Goal: Information Seeking & Learning: Learn about a topic

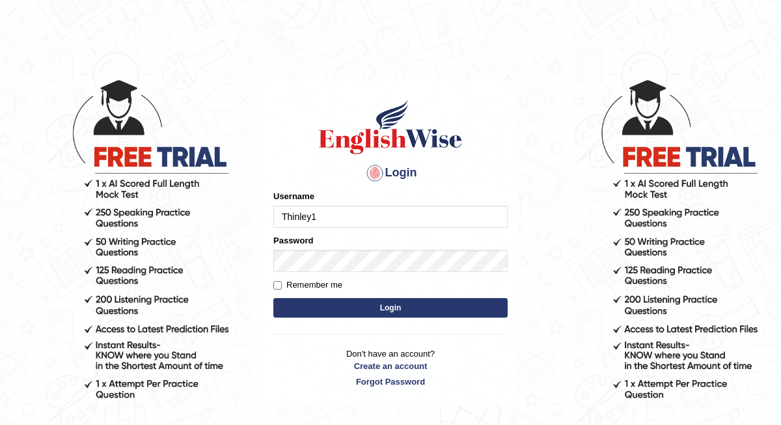
type input "Thinley1"
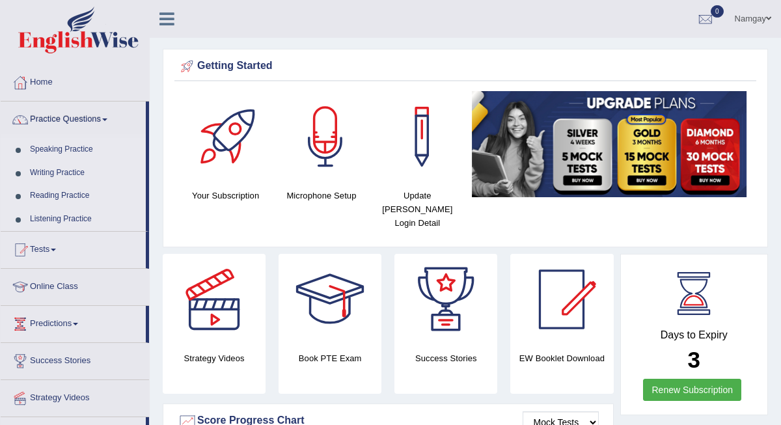
click at [84, 150] on link "Speaking Practice" at bounding box center [85, 149] width 122 height 23
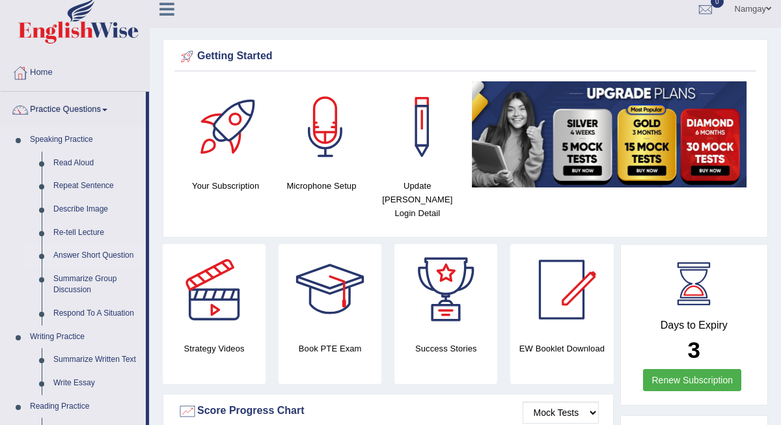
scroll to position [9, 0]
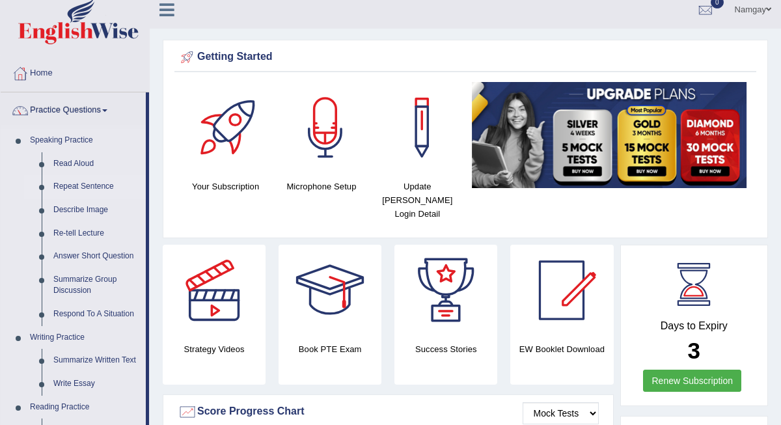
click at [85, 189] on link "Repeat Sentence" at bounding box center [96, 186] width 98 height 23
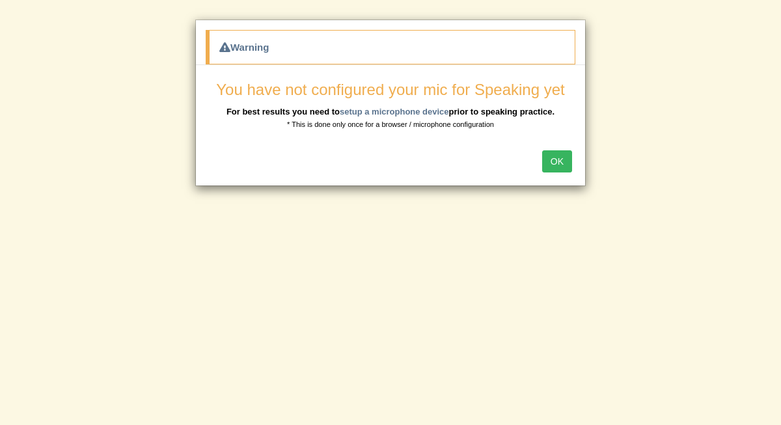
click at [559, 159] on button "OK" at bounding box center [557, 161] width 30 height 22
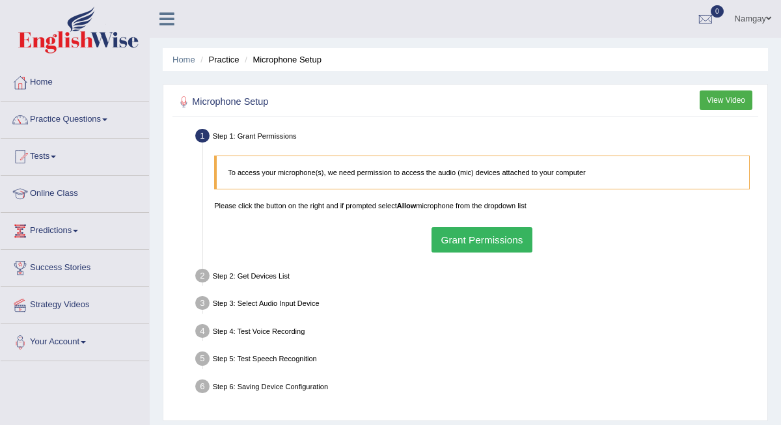
click at [507, 242] on button "Grant Permissions" at bounding box center [481, 239] width 101 height 25
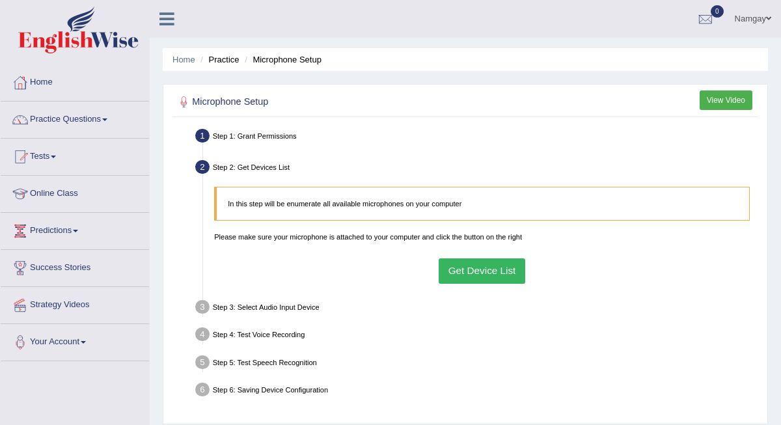
click at [461, 273] on button "Get Device List" at bounding box center [481, 270] width 87 height 25
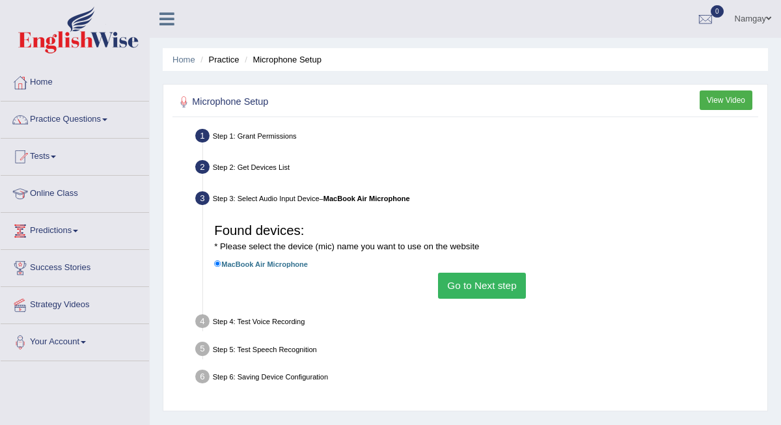
click at [288, 270] on label "MacBook Air Microphone" at bounding box center [261, 264] width 94 height 12
click at [221, 267] on input "MacBook Air Microphone" at bounding box center [217, 263] width 7 height 7
click at [470, 296] on button "Go to Next step" at bounding box center [482, 285] width 88 height 25
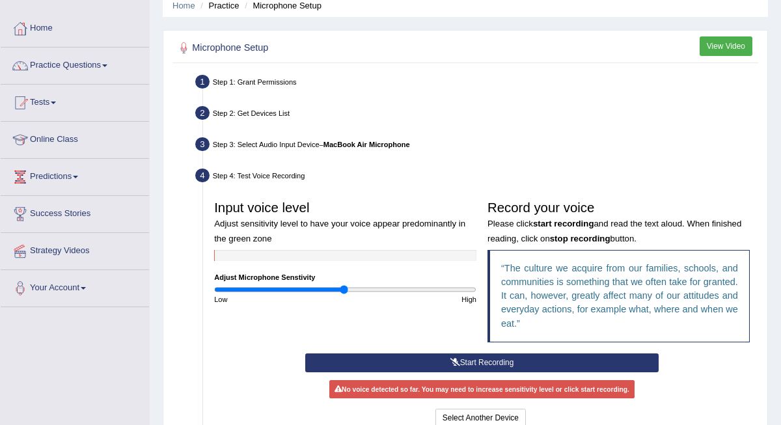
scroll to position [62, 0]
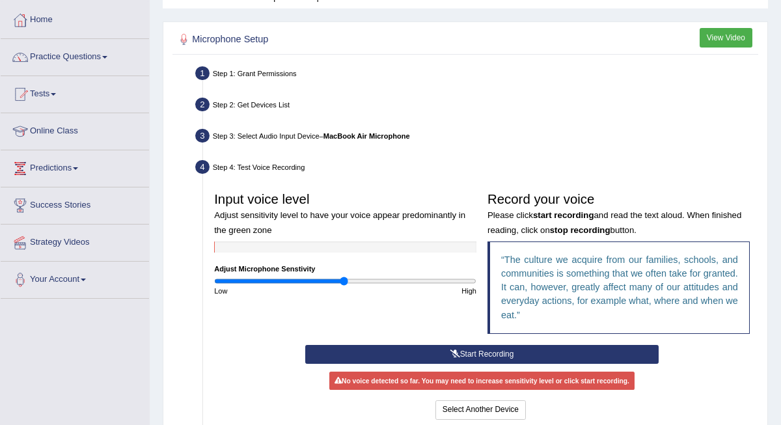
click at [518, 364] on button "Start Recording" at bounding box center [481, 354] width 353 height 19
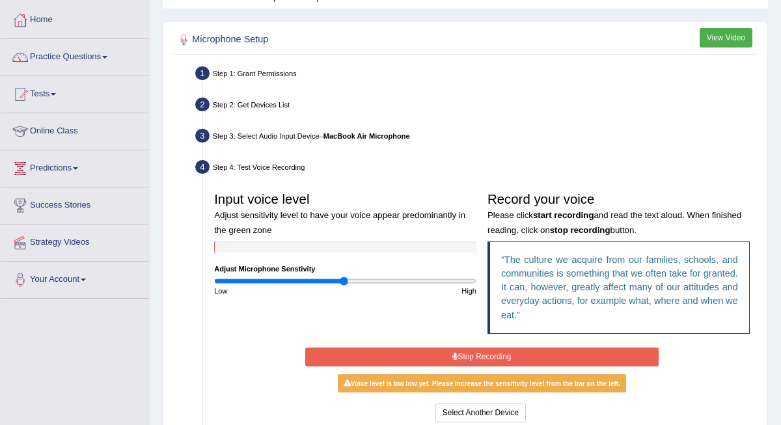
click at [518, 364] on button "Stop Recording" at bounding box center [481, 356] width 353 height 19
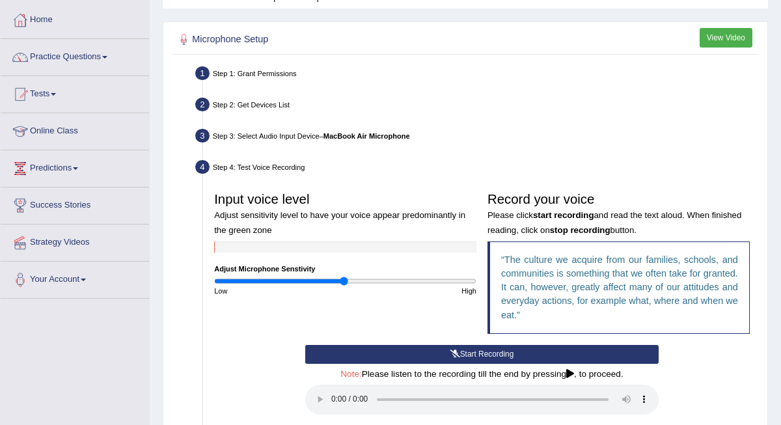
click at [328, 403] on audio at bounding box center [481, 399] width 353 height 30
click at [332, 403] on audio at bounding box center [481, 399] width 353 height 30
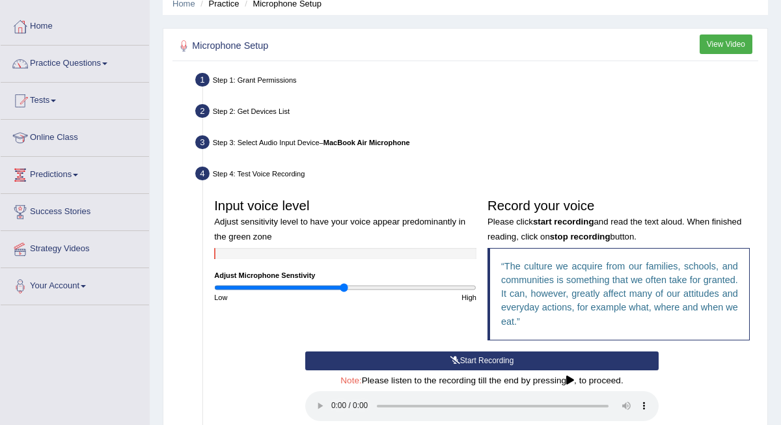
scroll to position [55, 0]
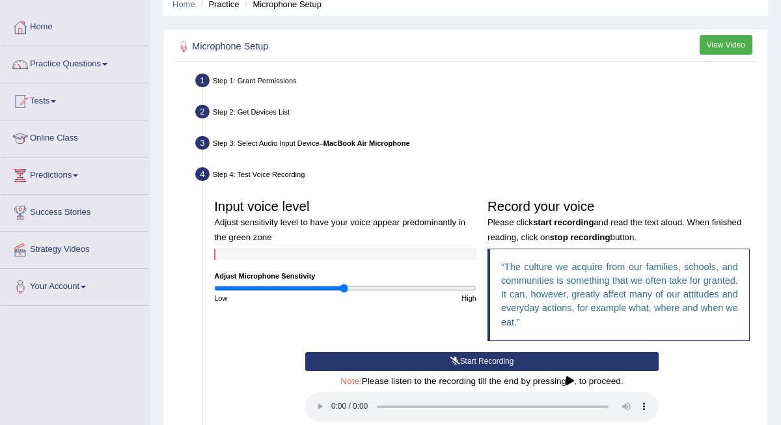
click at [393, 371] on button "Start Recording" at bounding box center [481, 361] width 353 height 19
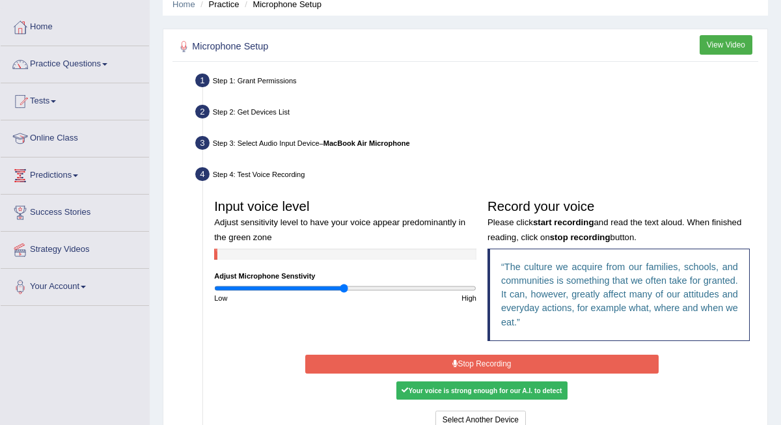
click at [393, 372] on button "Stop Recording" at bounding box center [481, 363] width 353 height 19
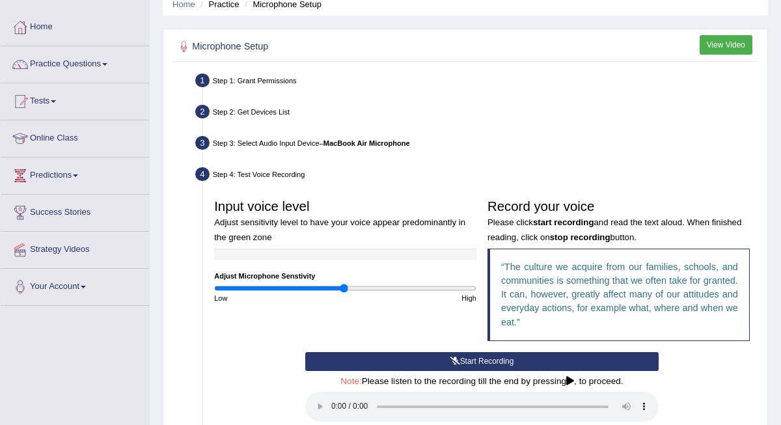
click at [329, 412] on audio at bounding box center [481, 407] width 353 height 30
click at [333, 412] on audio at bounding box center [481, 407] width 353 height 30
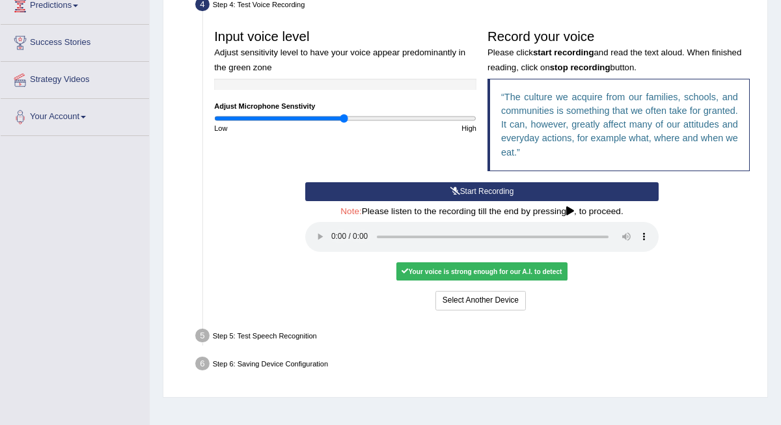
scroll to position [229, 0]
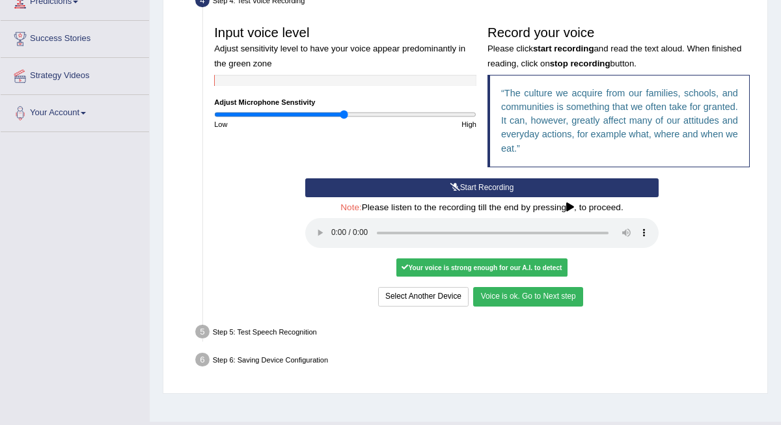
click at [563, 295] on button "Voice is ok. Go to Next step" at bounding box center [527, 296] width 109 height 19
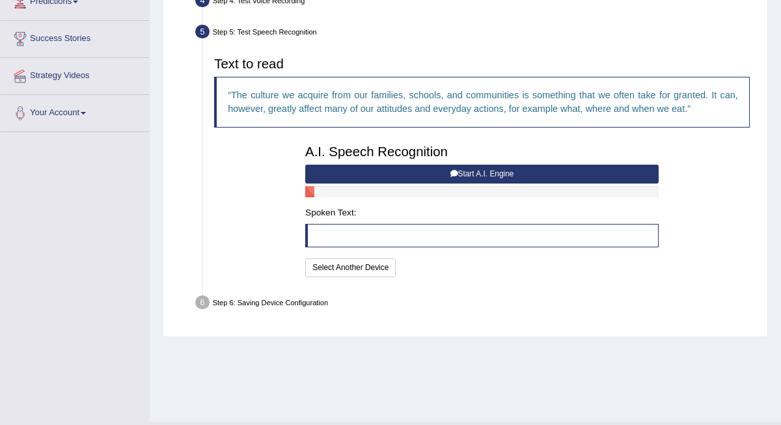
click at [533, 183] on button "Start A.I. Engine" at bounding box center [481, 174] width 353 height 19
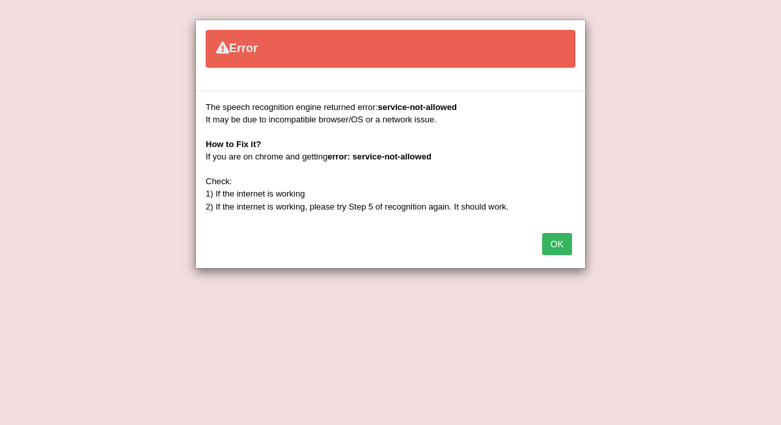
click at [551, 240] on button "OK" at bounding box center [557, 244] width 30 height 22
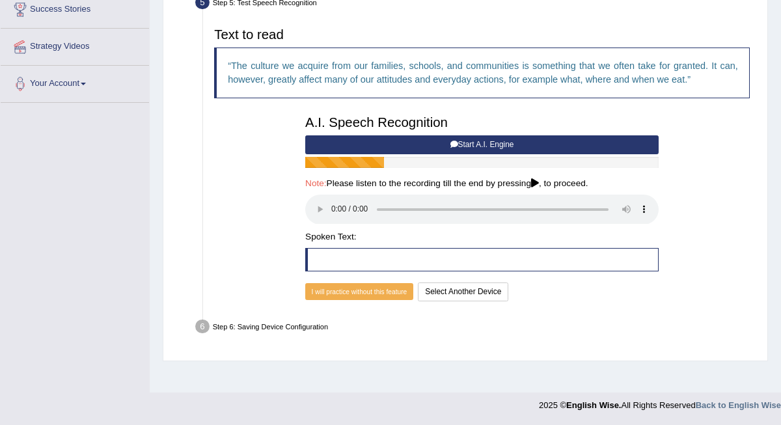
scroll to position [258, 0]
click at [330, 219] on audio at bounding box center [481, 209] width 353 height 30
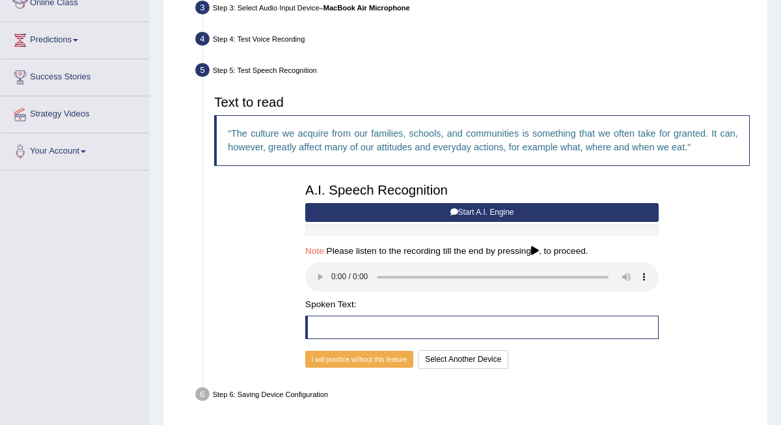
scroll to position [194, 0]
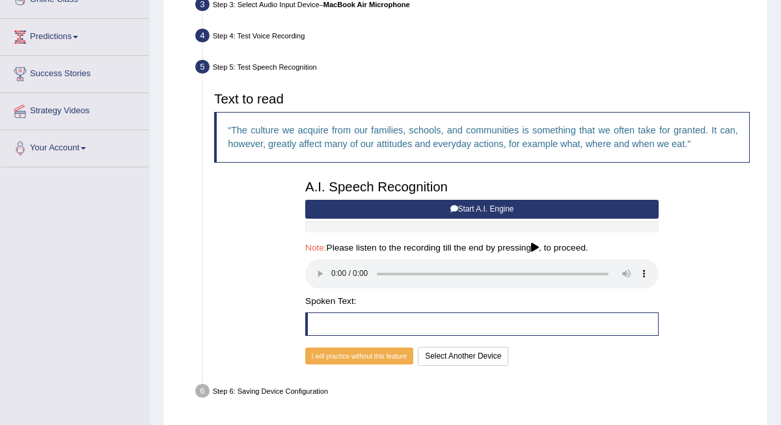
click at [447, 219] on button "Start A.I. Engine" at bounding box center [481, 209] width 353 height 19
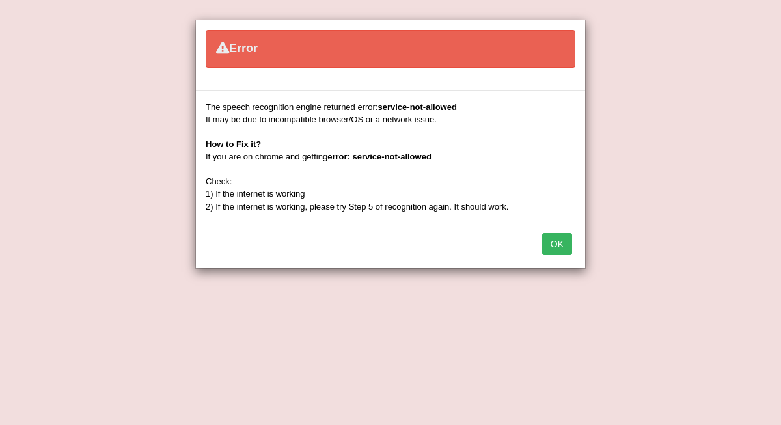
click at [554, 245] on button "OK" at bounding box center [557, 244] width 30 height 22
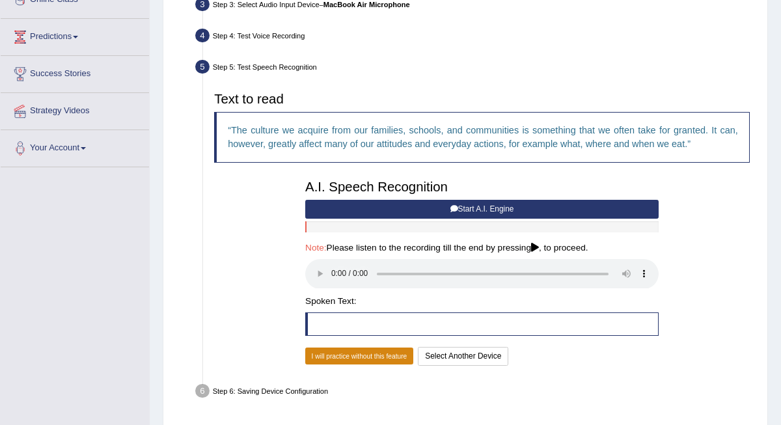
click at [383, 359] on button "I will practice without this feature" at bounding box center [359, 355] width 108 height 17
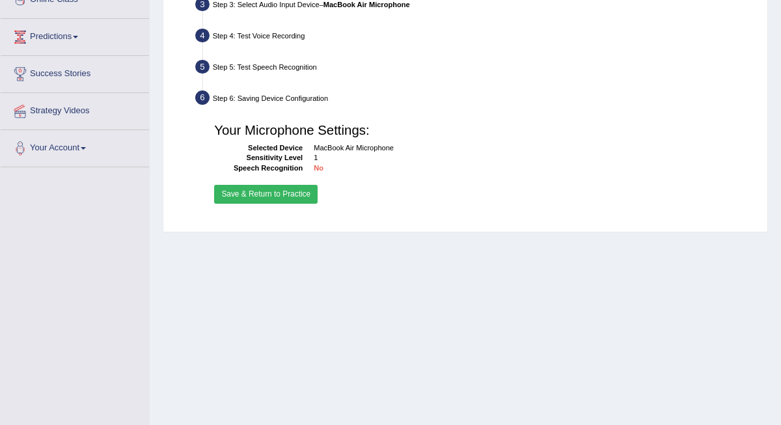
click at [295, 204] on button "Save & Return to Practice" at bounding box center [265, 194] width 103 height 19
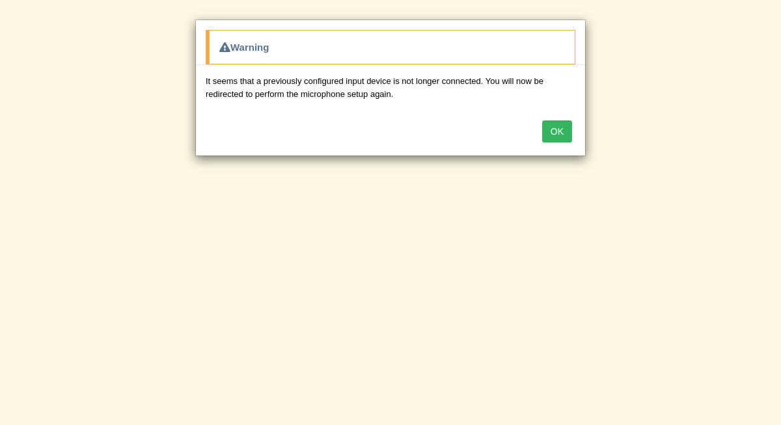
click at [563, 133] on button "OK" at bounding box center [557, 131] width 30 height 22
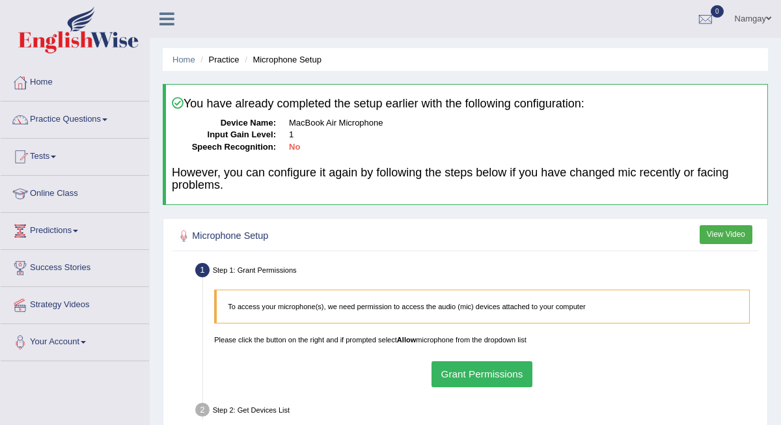
click at [460, 377] on button "Grant Permissions" at bounding box center [481, 373] width 101 height 25
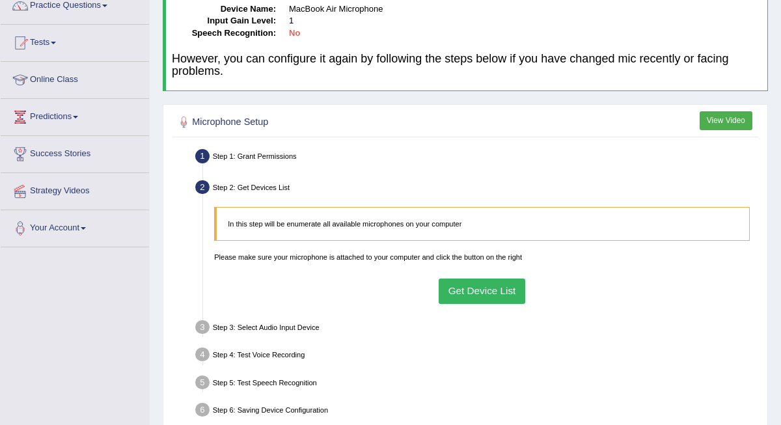
scroll to position [129, 0]
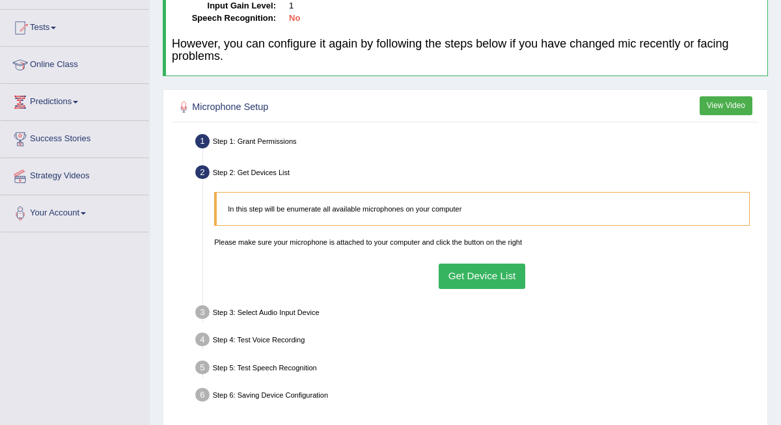
click at [451, 279] on button "Get Device List" at bounding box center [481, 275] width 87 height 25
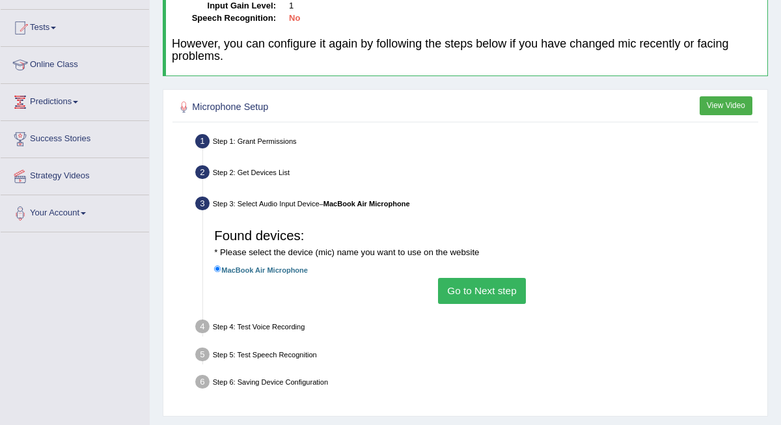
click at [76, 100] on link "Predictions" at bounding box center [75, 100] width 148 height 33
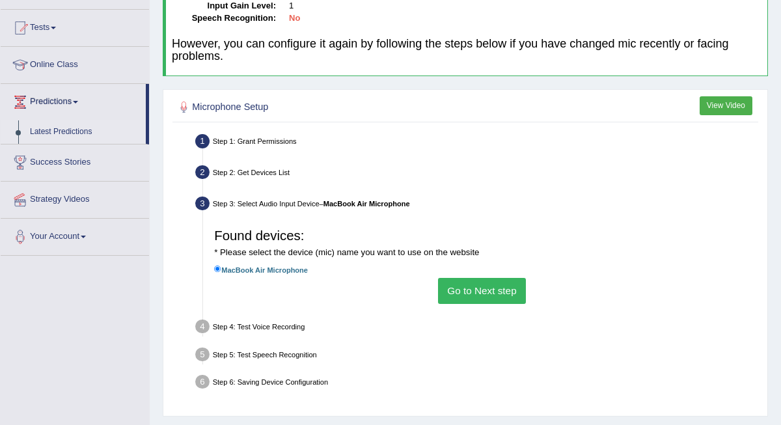
click at [81, 131] on link "Latest Predictions" at bounding box center [85, 131] width 122 height 23
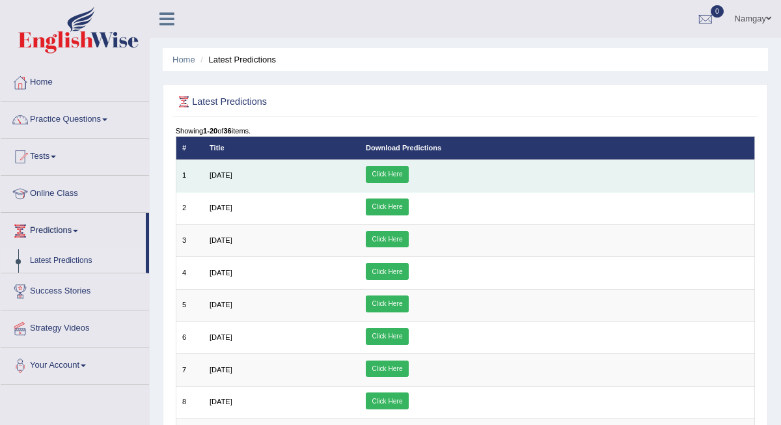
click at [218, 177] on span "[DATE]" at bounding box center [220, 175] width 23 height 8
click at [220, 176] on span "[DATE]" at bounding box center [220, 175] width 23 height 8
click at [408, 177] on link "Click Here" at bounding box center [387, 174] width 43 height 17
